Goal: Transaction & Acquisition: Purchase product/service

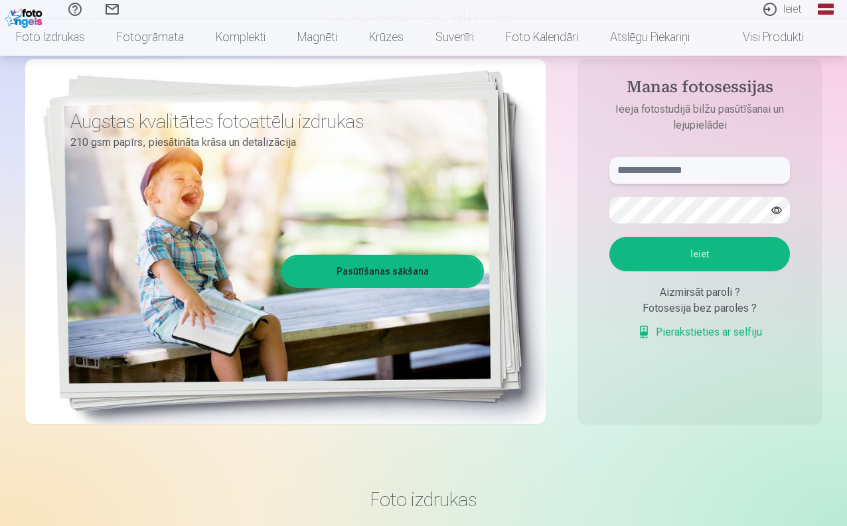
scroll to position [121, 0]
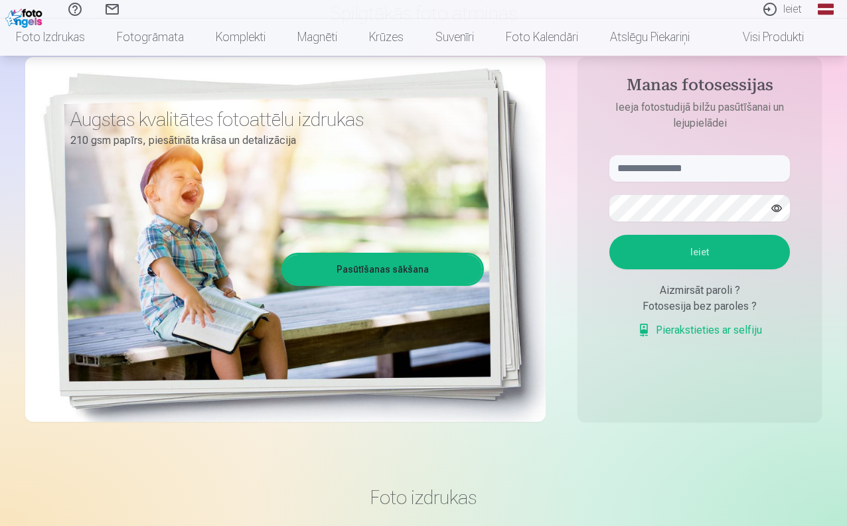
click at [680, 310] on div "Fotosesija bez paroles ?" at bounding box center [699, 307] width 180 height 16
click at [691, 292] on div "Aizmirsāt paroli ?" at bounding box center [699, 291] width 180 height 16
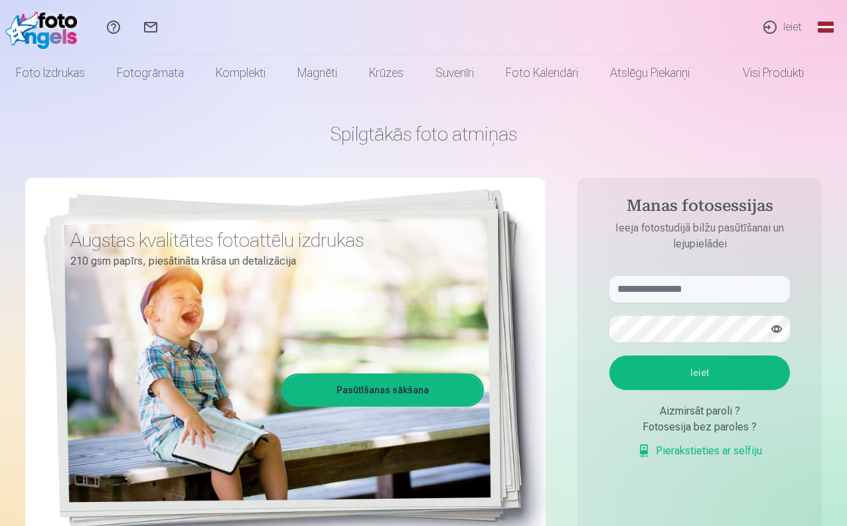
scroll to position [0, 0]
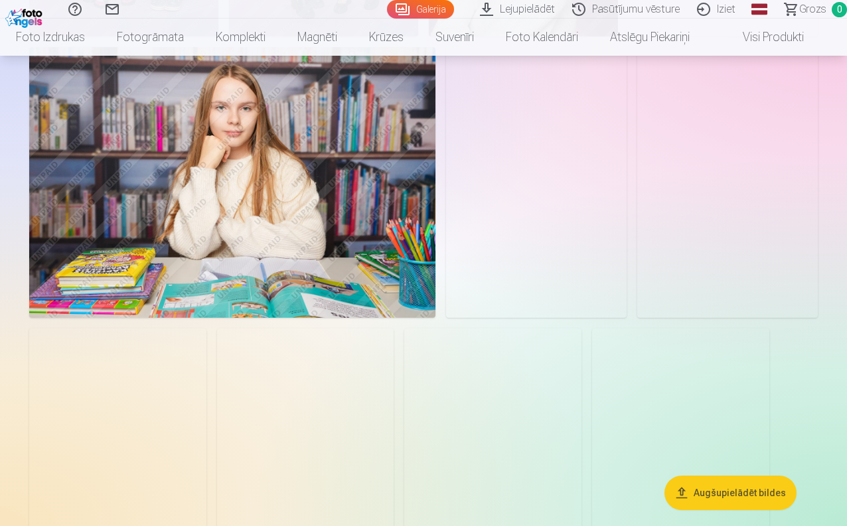
scroll to position [672, 0]
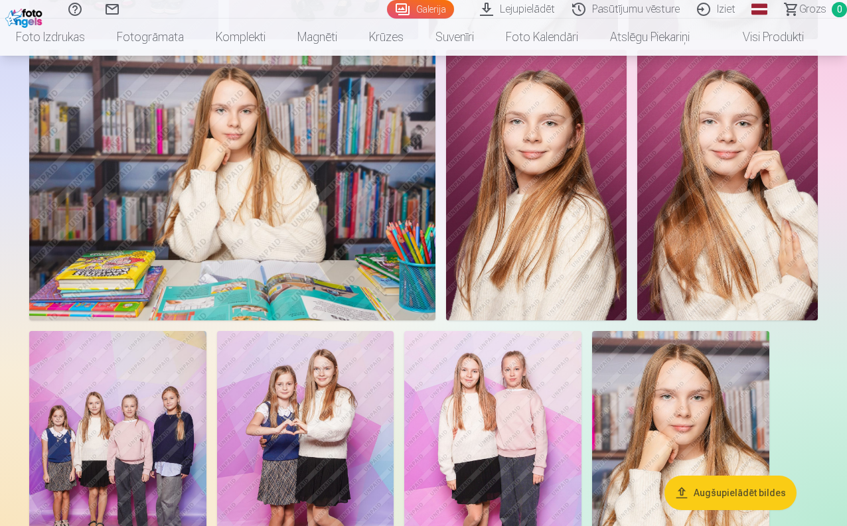
click at [133, 415] on img at bounding box center [117, 463] width 177 height 265
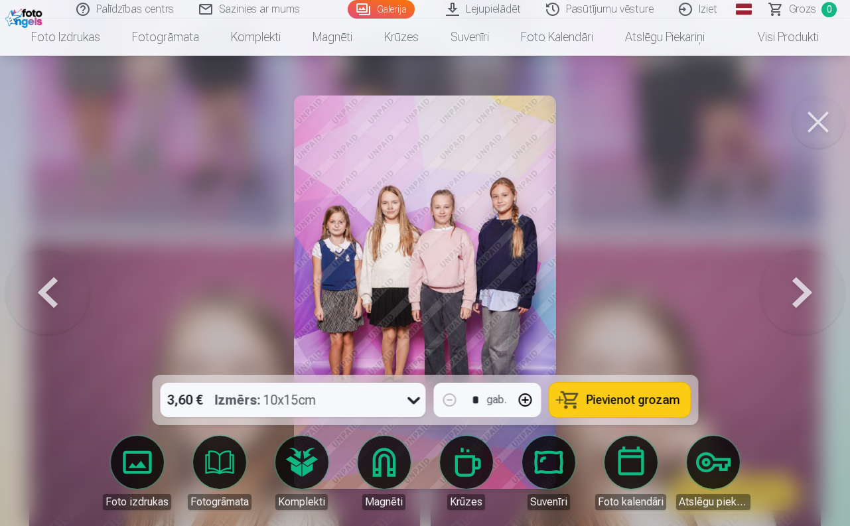
click at [790, 295] on button at bounding box center [802, 292] width 85 height 139
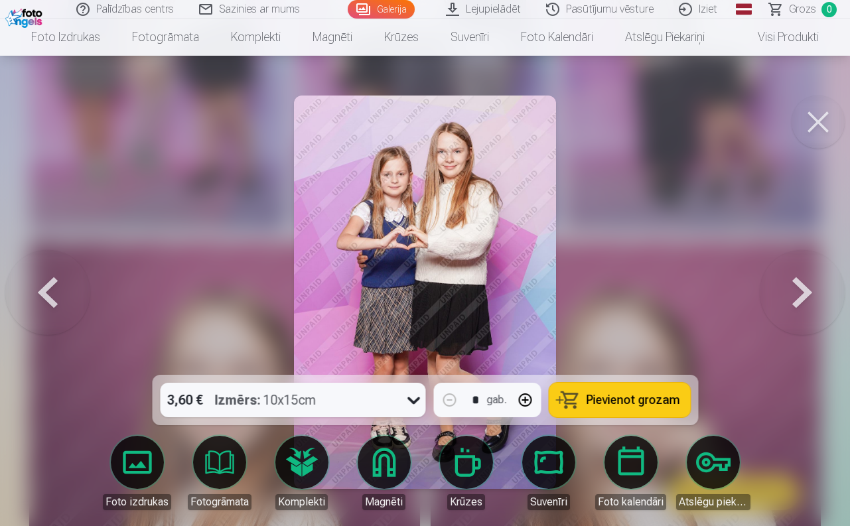
click at [793, 293] on button at bounding box center [802, 292] width 85 height 139
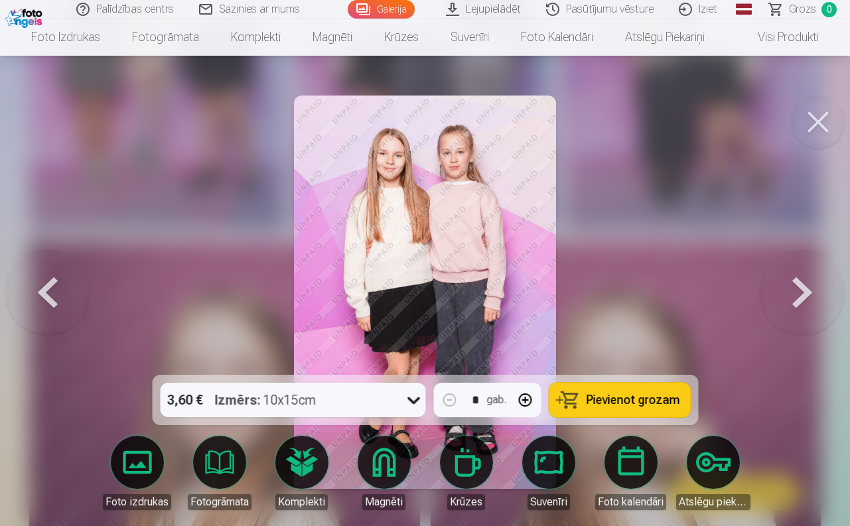
click at [793, 293] on button at bounding box center [802, 292] width 85 height 139
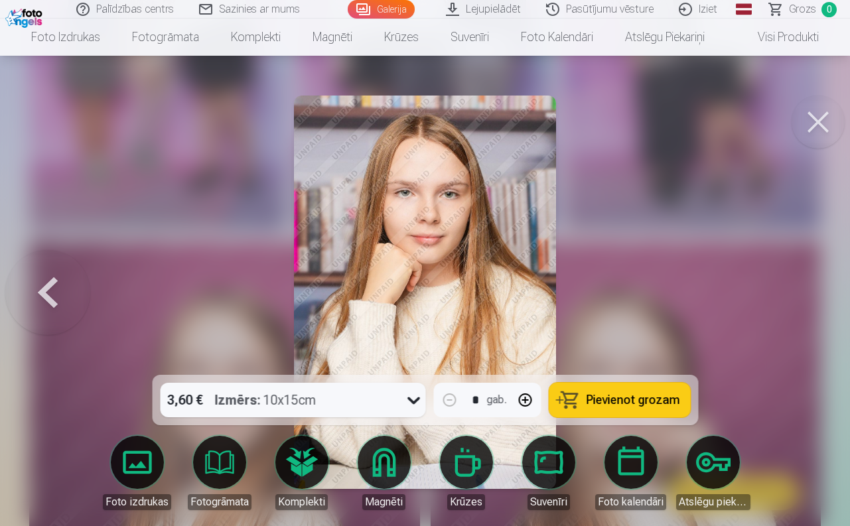
click at [793, 293] on div at bounding box center [425, 263] width 850 height 526
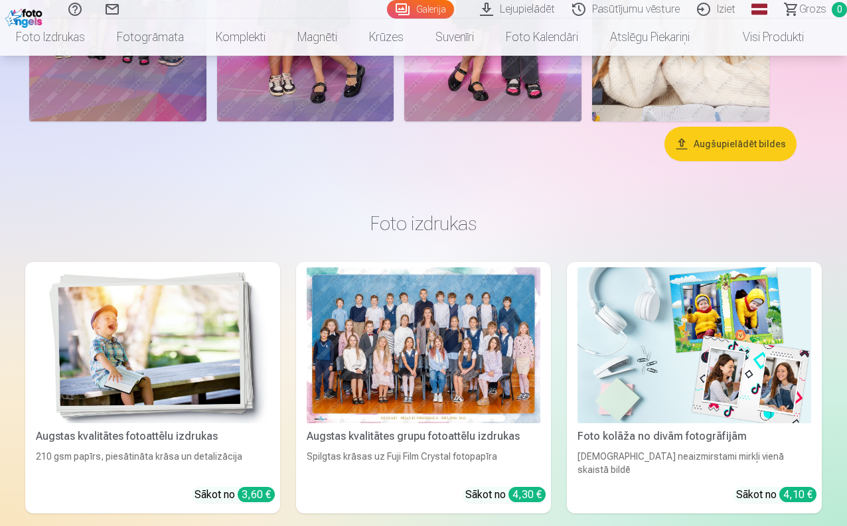
scroll to position [1217, 0]
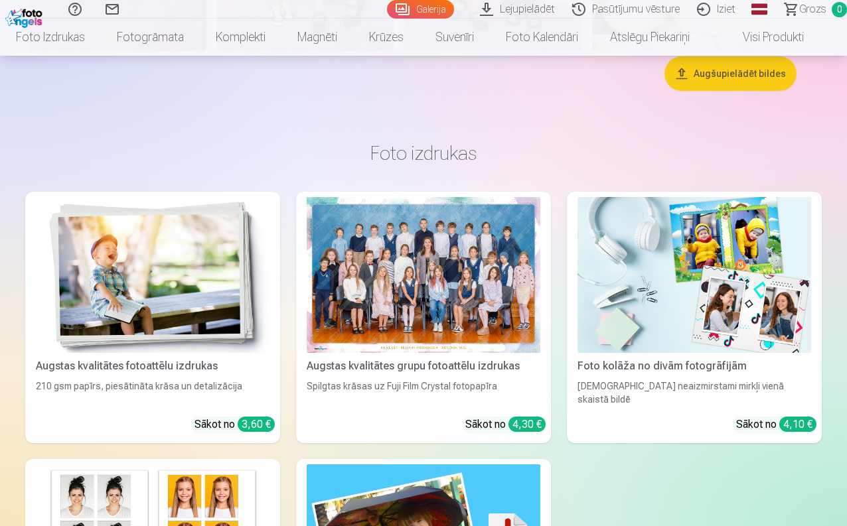
click at [392, 297] on div at bounding box center [424, 275] width 234 height 156
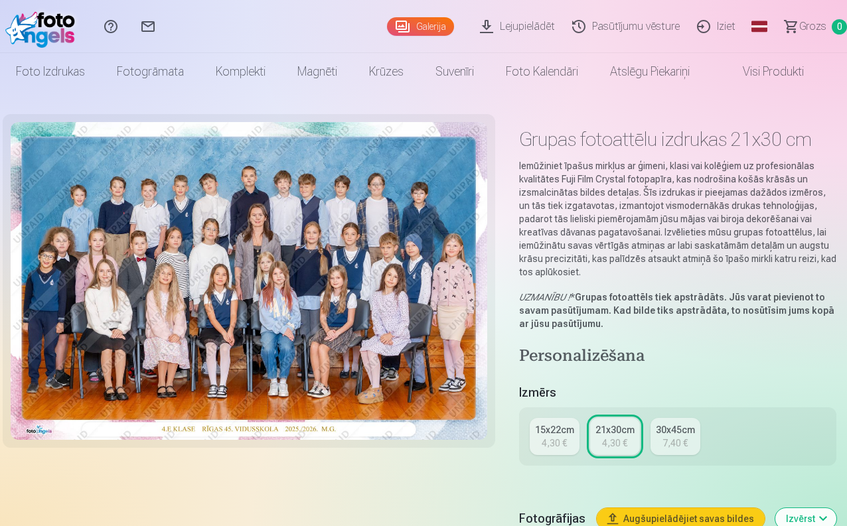
scroll to position [1, 0]
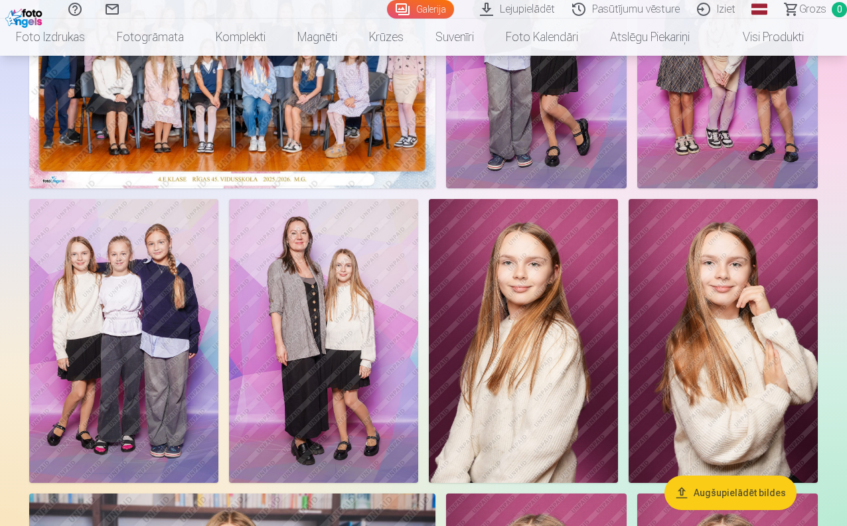
scroll to position [263, 0]
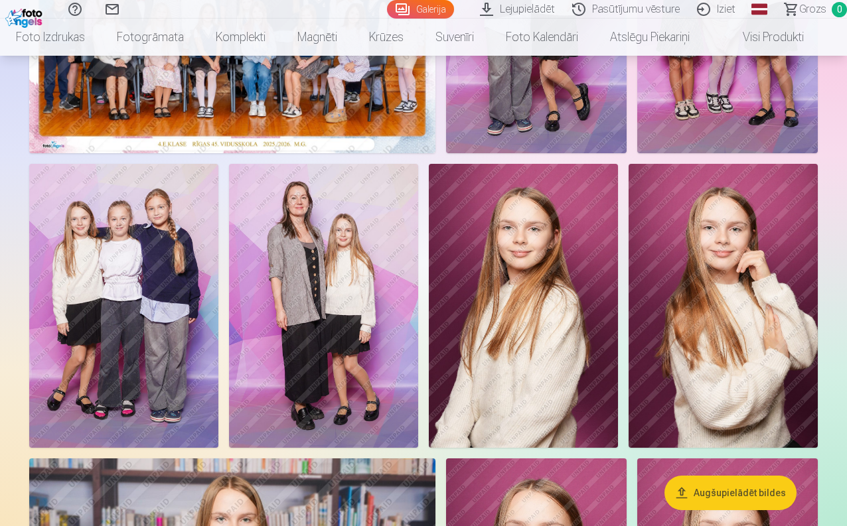
click at [121, 302] on img at bounding box center [123, 306] width 189 height 284
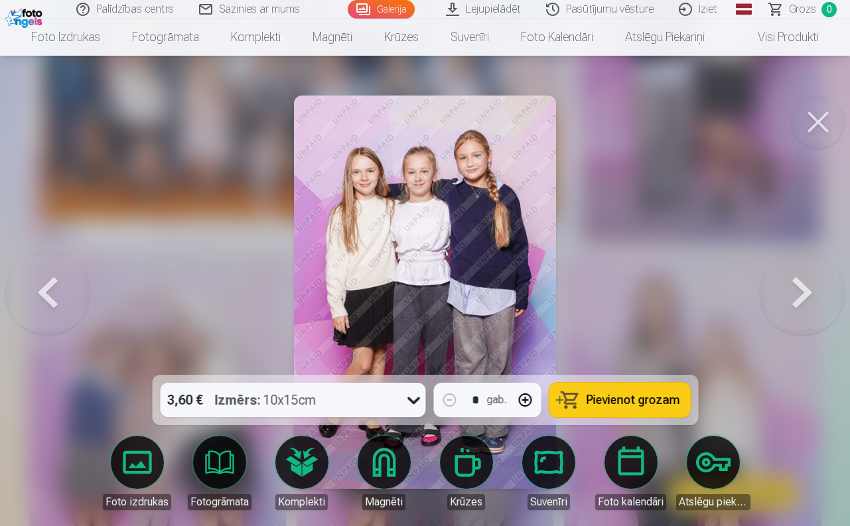
click at [794, 311] on button at bounding box center [802, 292] width 85 height 139
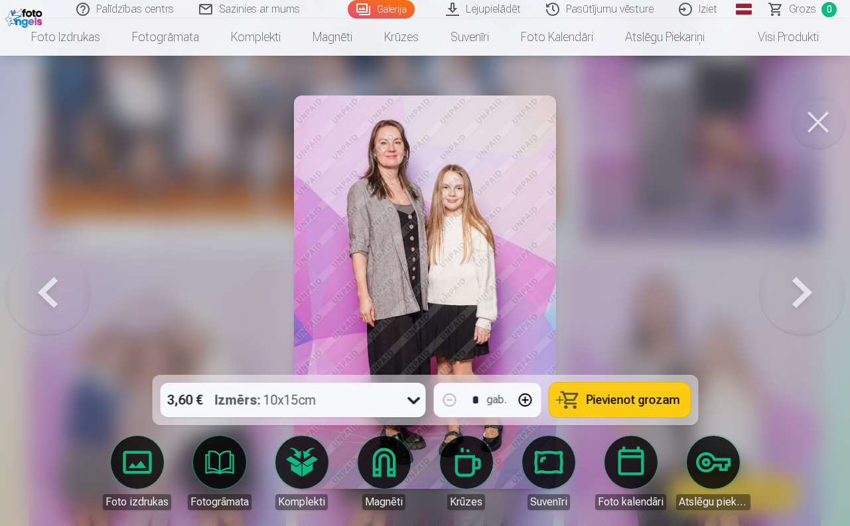
click at [815, 299] on button at bounding box center [802, 292] width 85 height 139
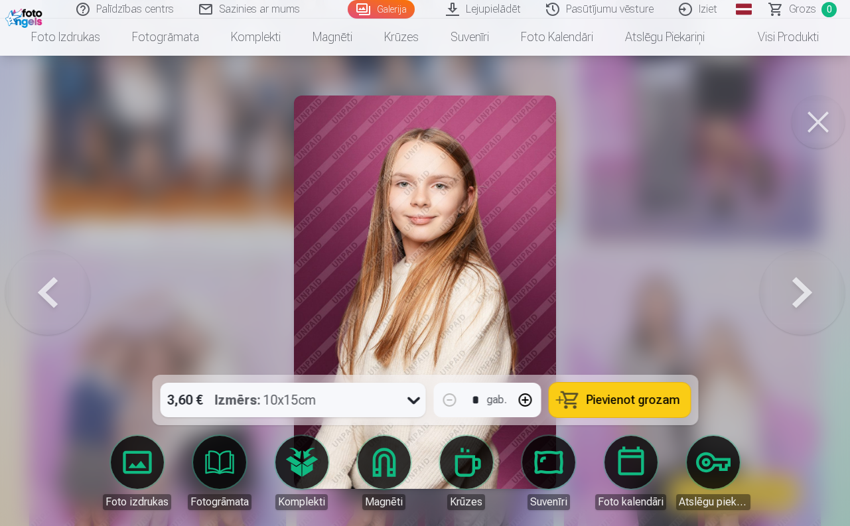
click at [815, 302] on button at bounding box center [802, 292] width 85 height 139
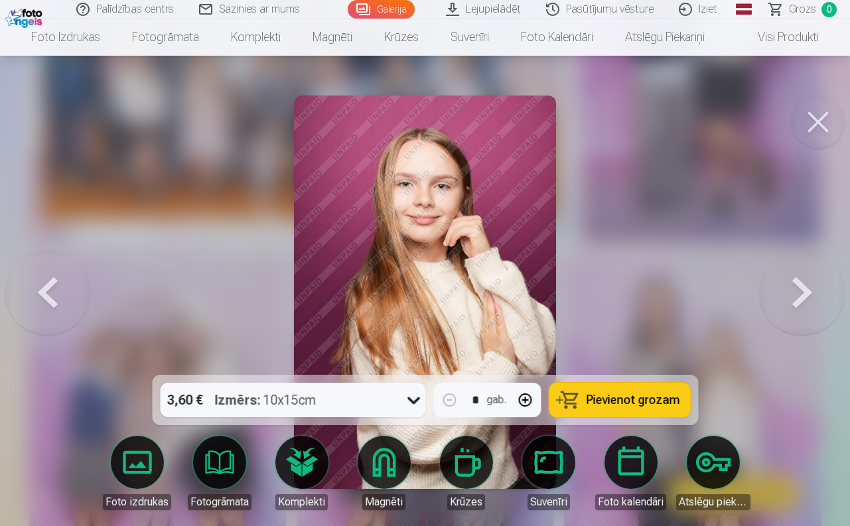
click at [815, 302] on button at bounding box center [802, 292] width 85 height 139
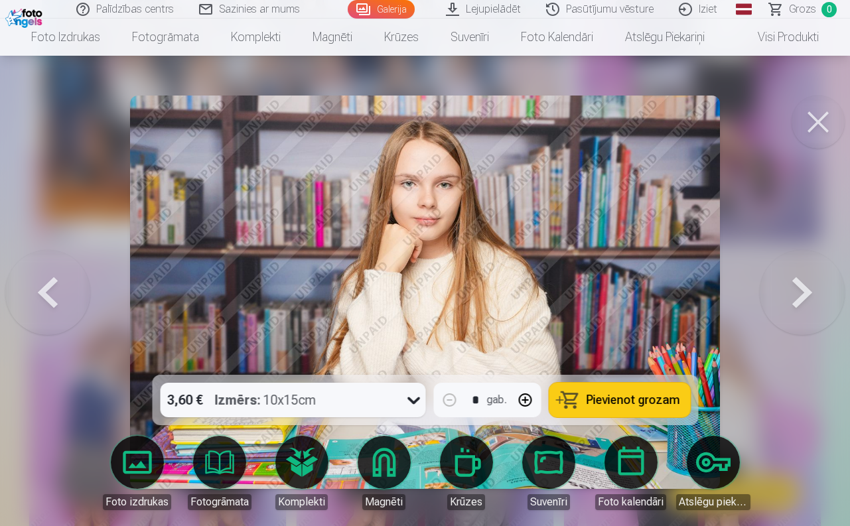
click at [805, 294] on button at bounding box center [802, 292] width 85 height 139
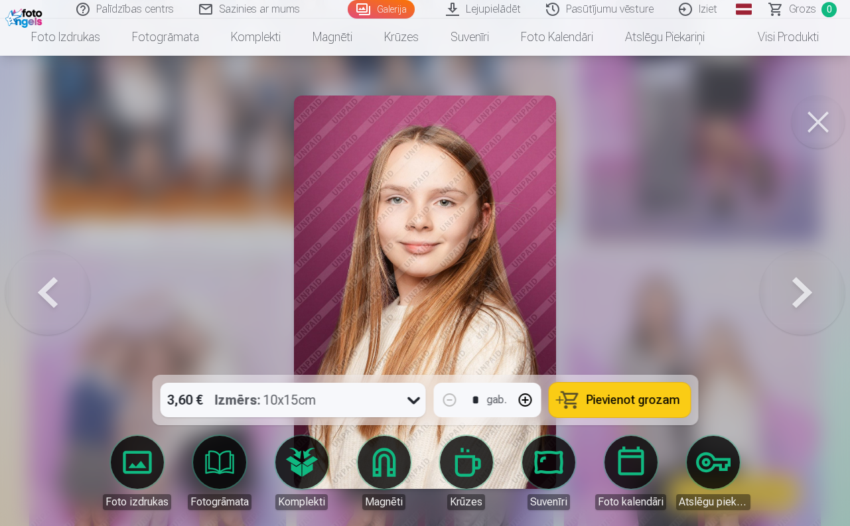
click at [805, 294] on button at bounding box center [802, 292] width 85 height 139
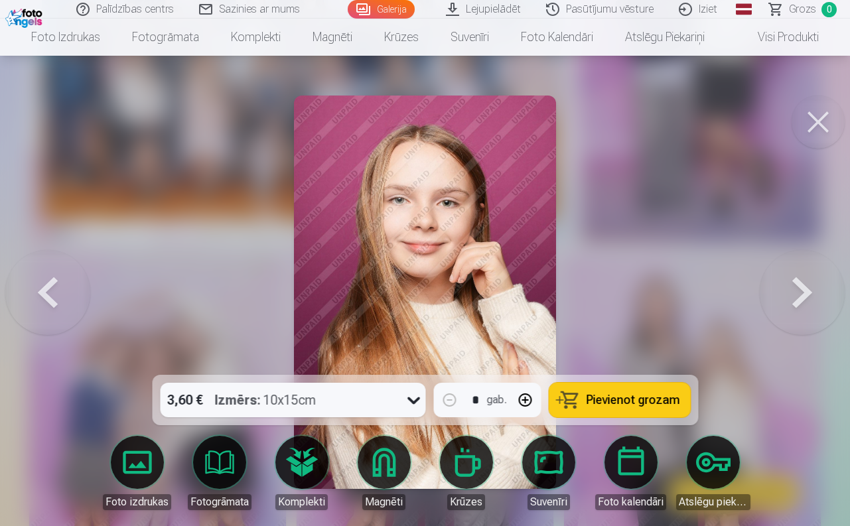
click at [805, 295] on button at bounding box center [802, 292] width 85 height 139
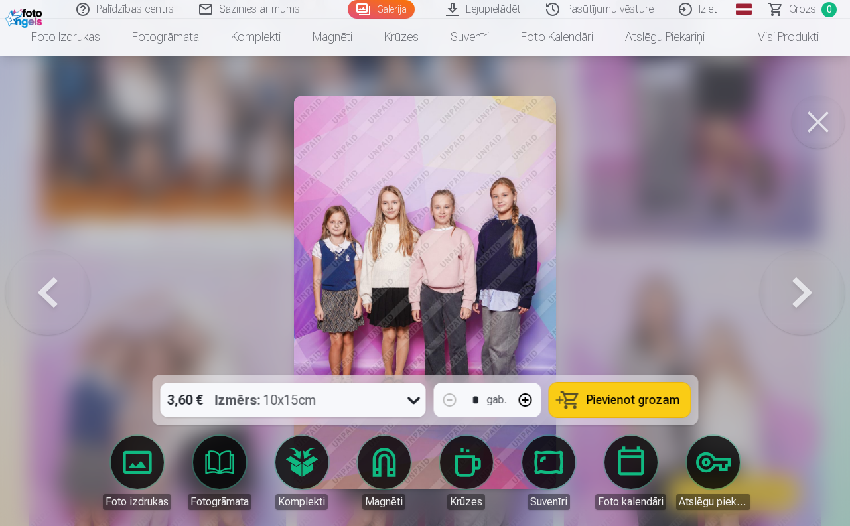
click at [805, 117] on button at bounding box center [818, 122] width 53 height 53
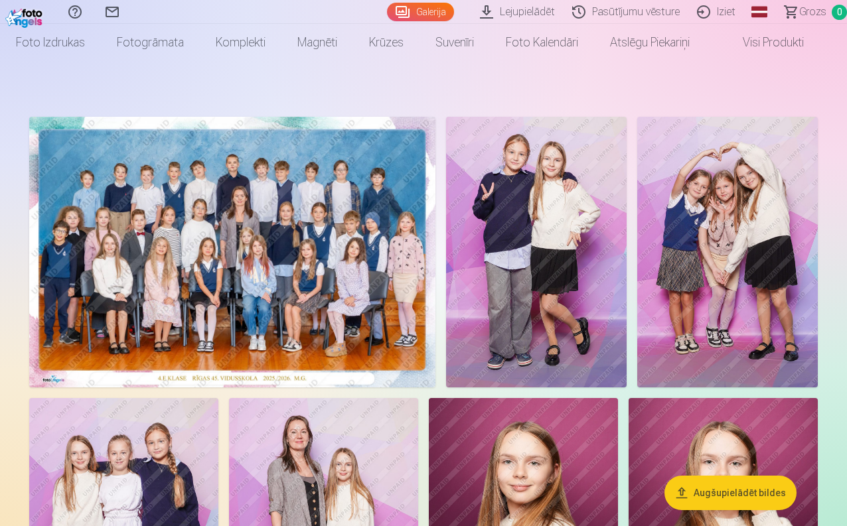
scroll to position [36, 0]
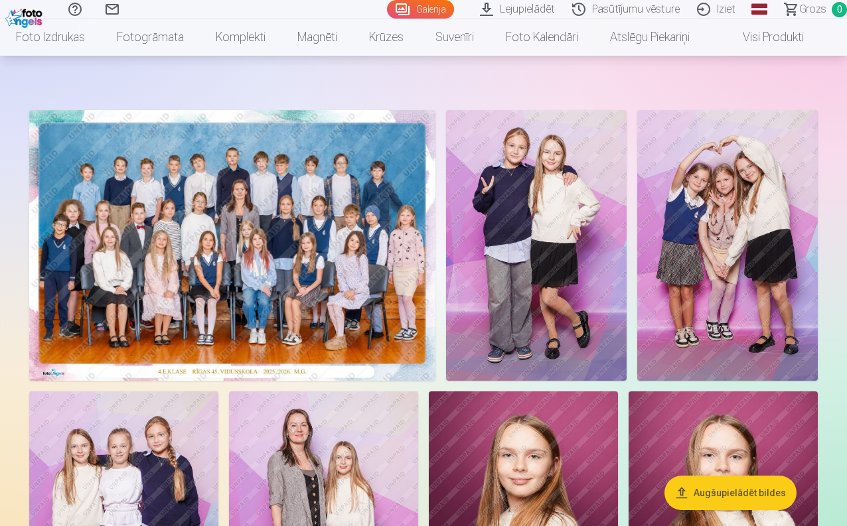
click at [711, 493] on button "Augšupielādēt bildes" at bounding box center [730, 493] width 132 height 35
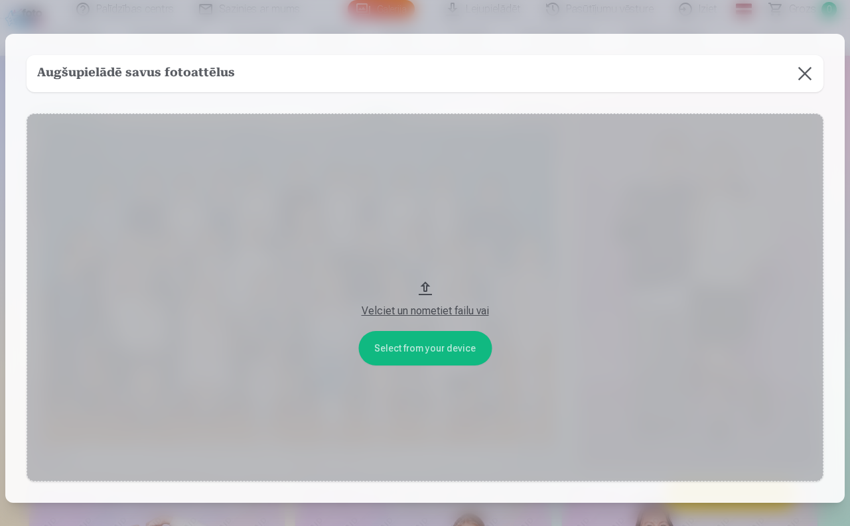
click at [456, 348] on button "Velciet un nometiet failu vai" at bounding box center [425, 297] width 797 height 368
click at [808, 76] on button at bounding box center [804, 73] width 37 height 37
